Goal: Information Seeking & Learning: Learn about a topic

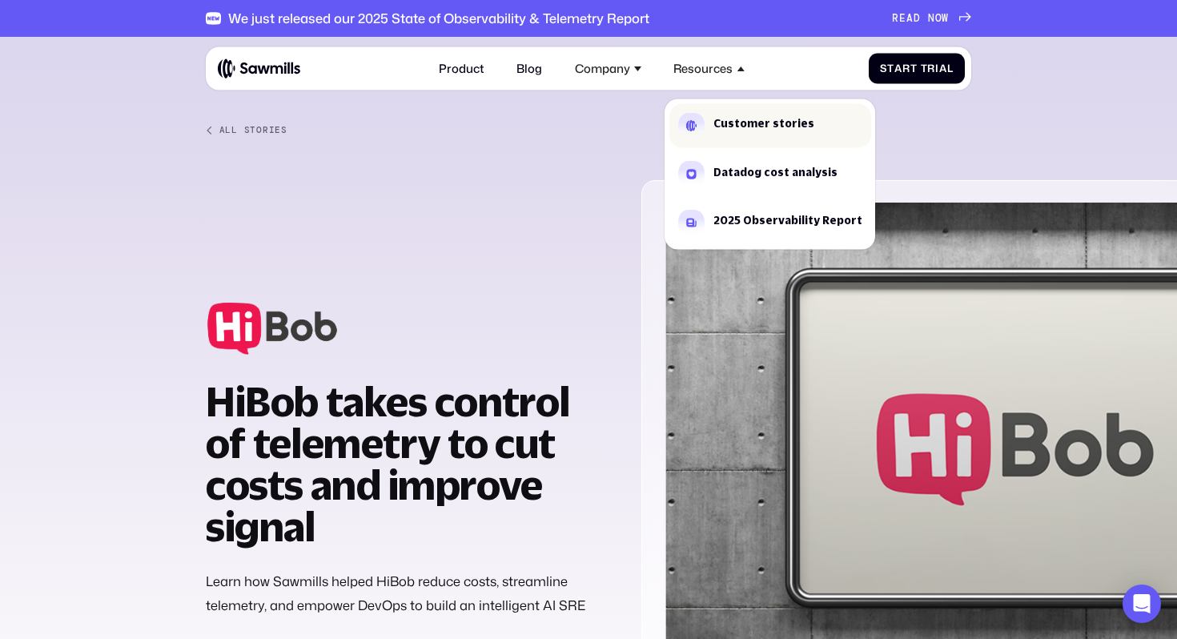
click at [747, 127] on div "Customer stories" at bounding box center [763, 123] width 101 height 10
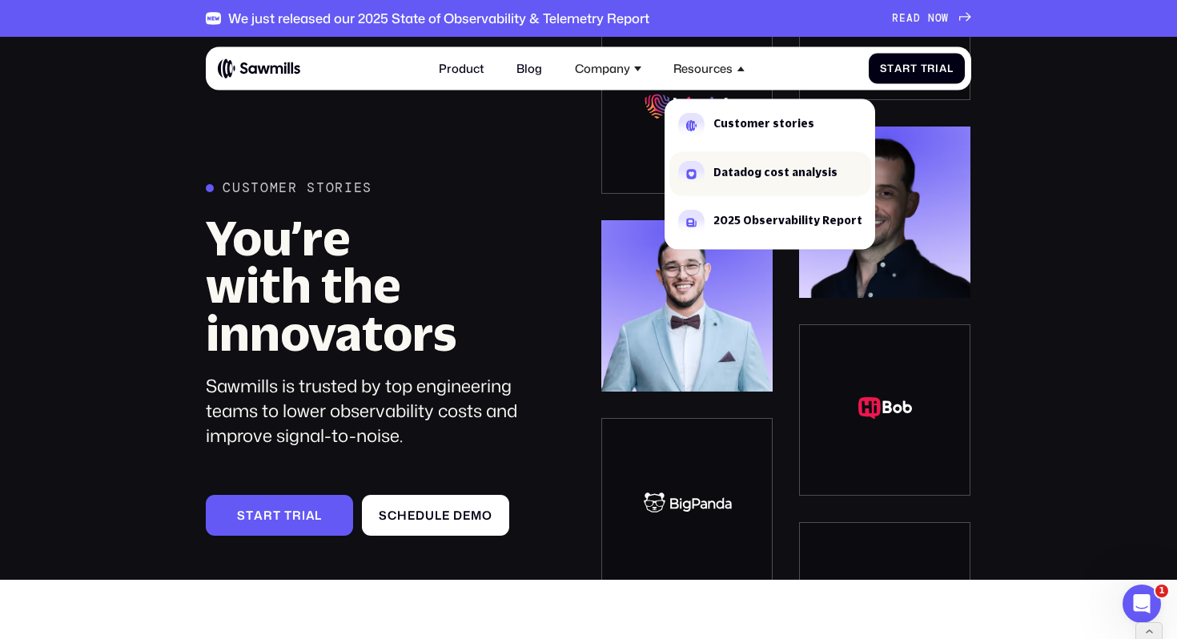
click at [719, 173] on div "Datadog cost analysis" at bounding box center [775, 171] width 124 height 10
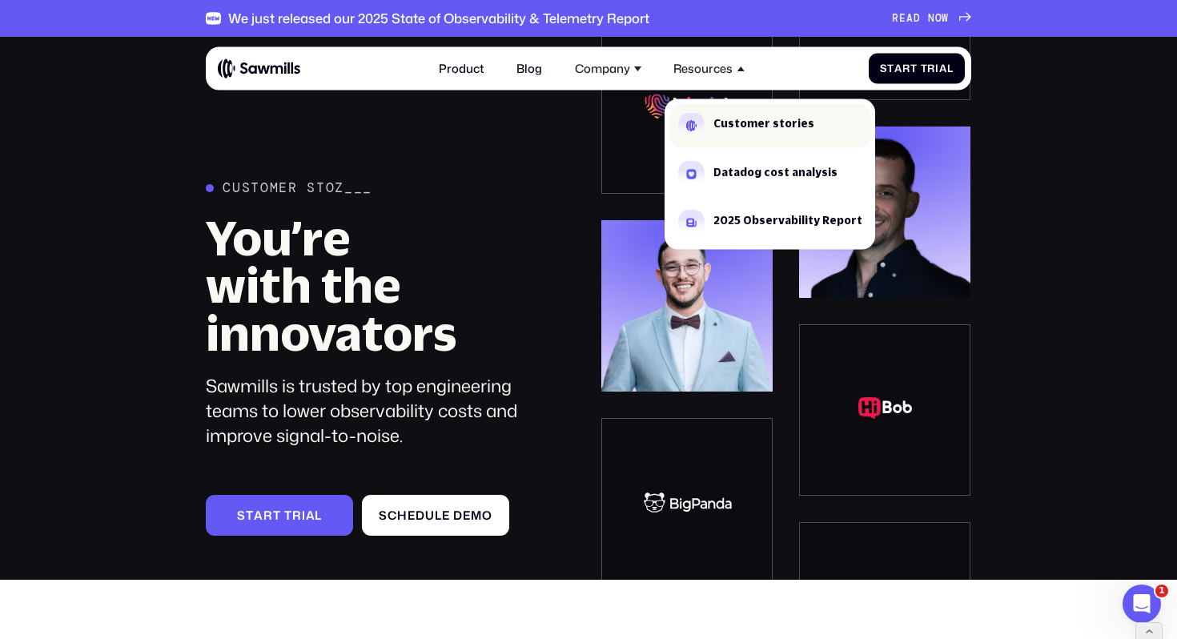
click at [720, 120] on div "Customer stories" at bounding box center [763, 123] width 101 height 10
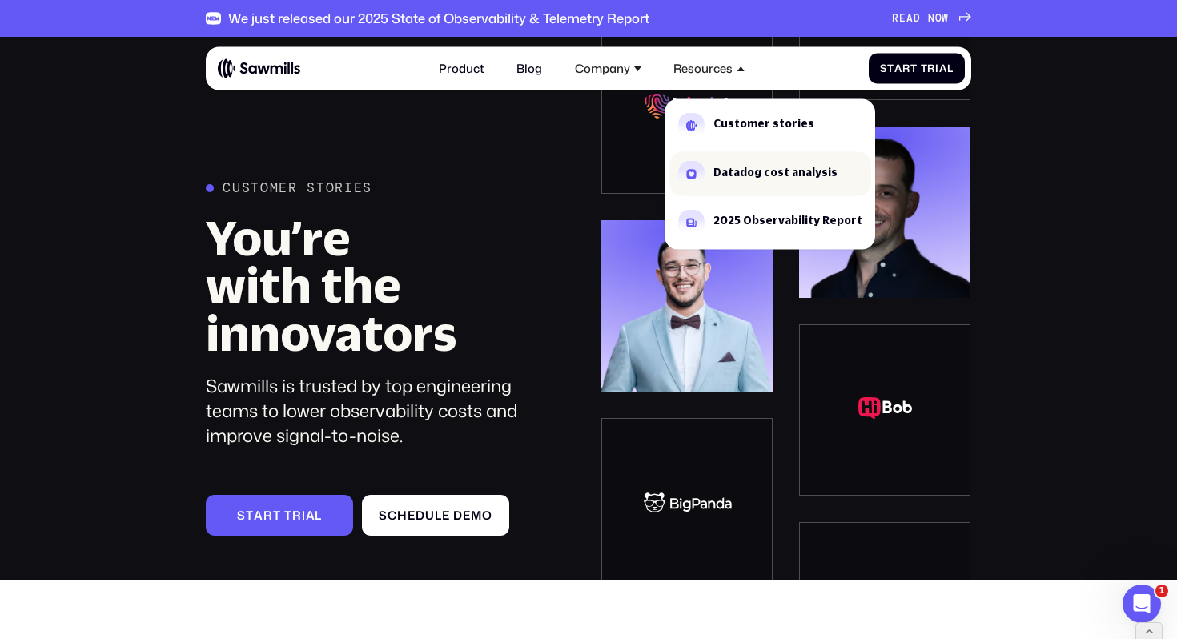
click at [728, 169] on div "Datadog cost analysis" at bounding box center [775, 171] width 124 height 10
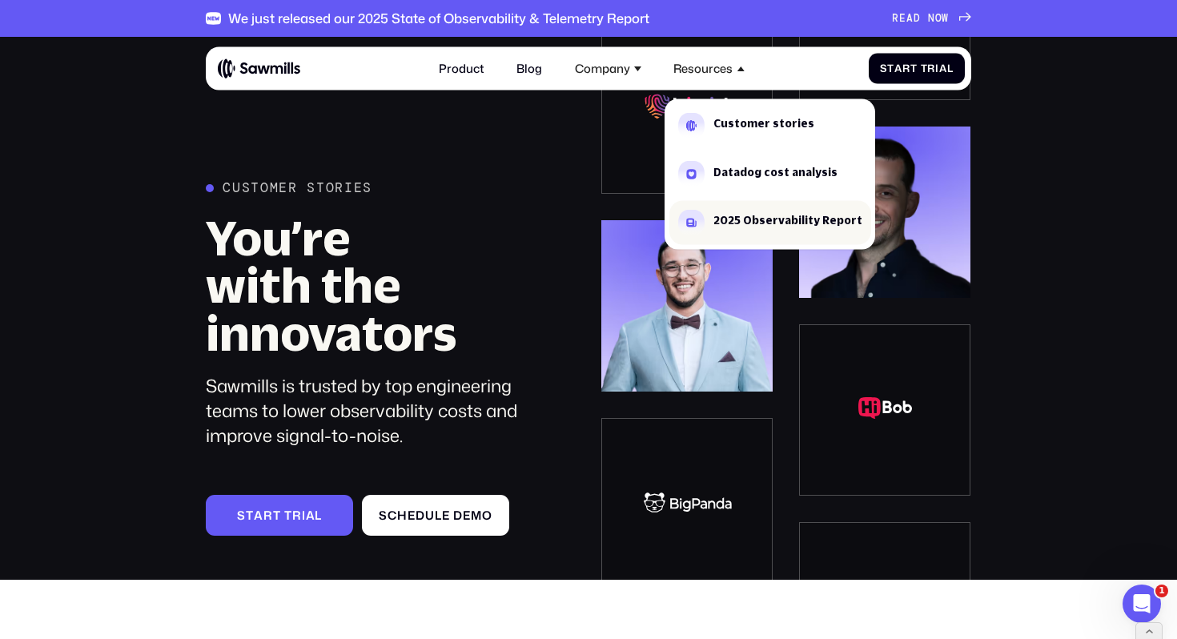
click at [729, 218] on div "2025 Observability Report" at bounding box center [787, 220] width 149 height 10
